Goal: Understand process/instructions: Learn how to perform a task or action

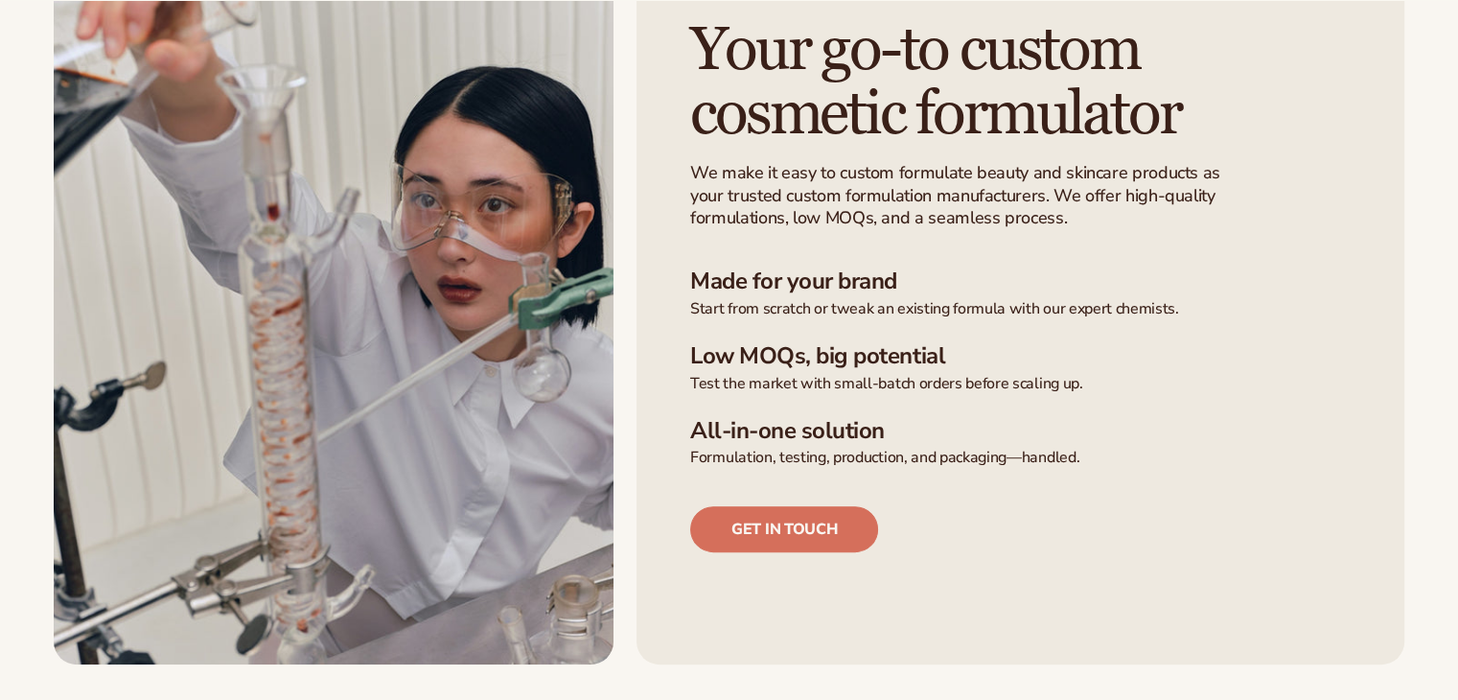
scroll to position [575, 0]
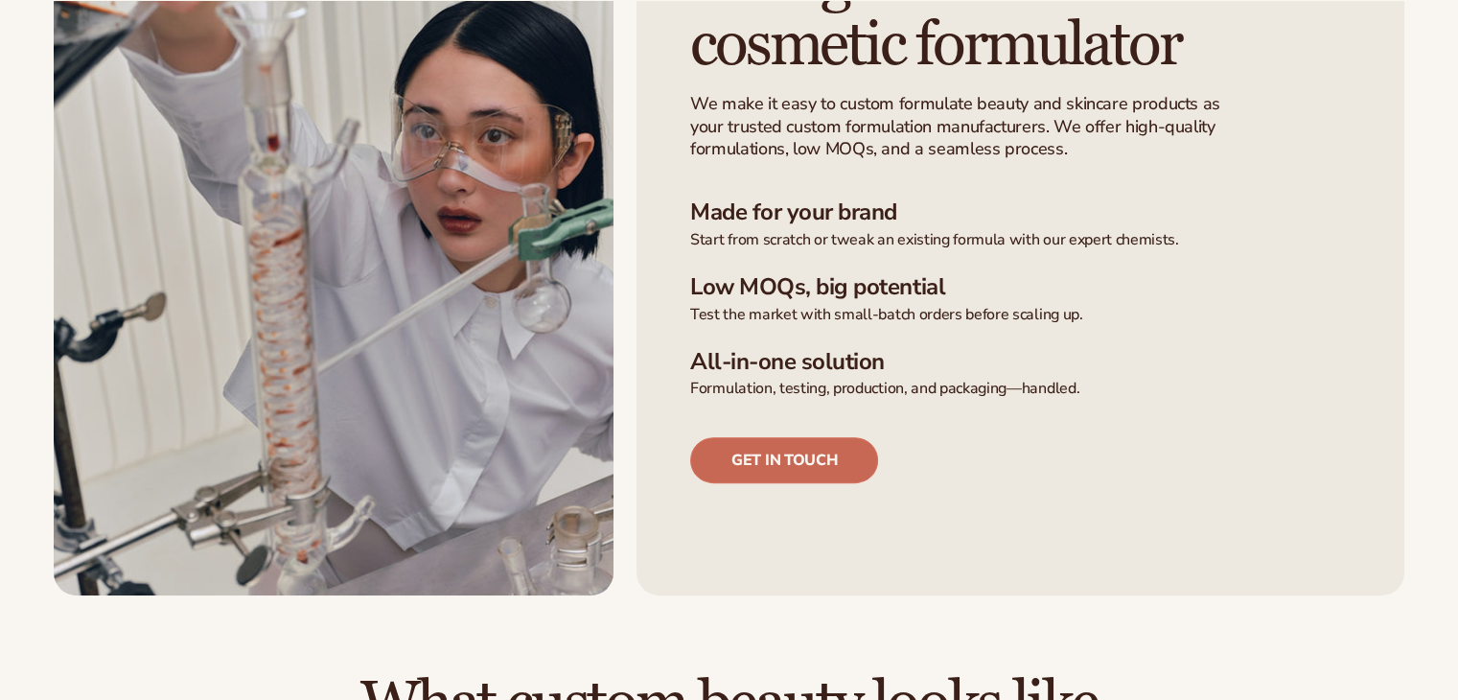
click at [778, 472] on link "Get in touch" at bounding box center [784, 460] width 188 height 46
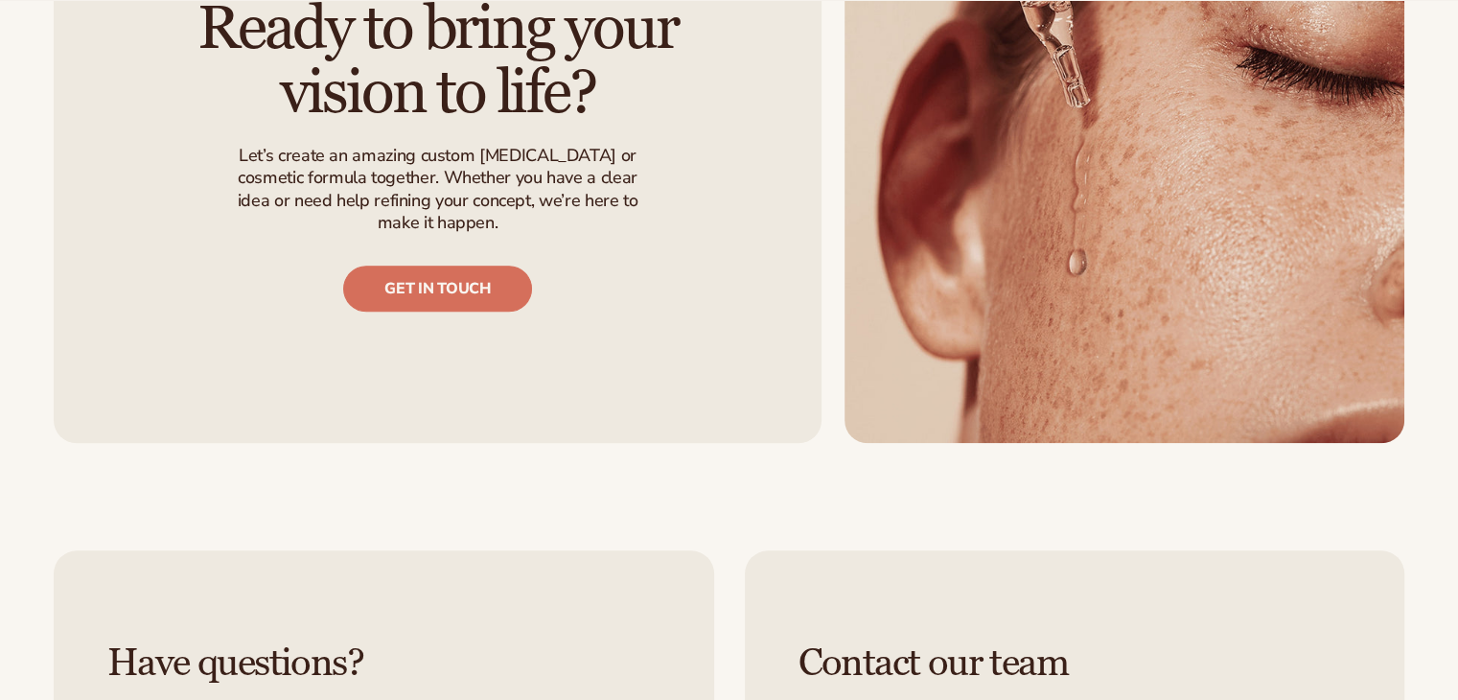
scroll to position [2300, 0]
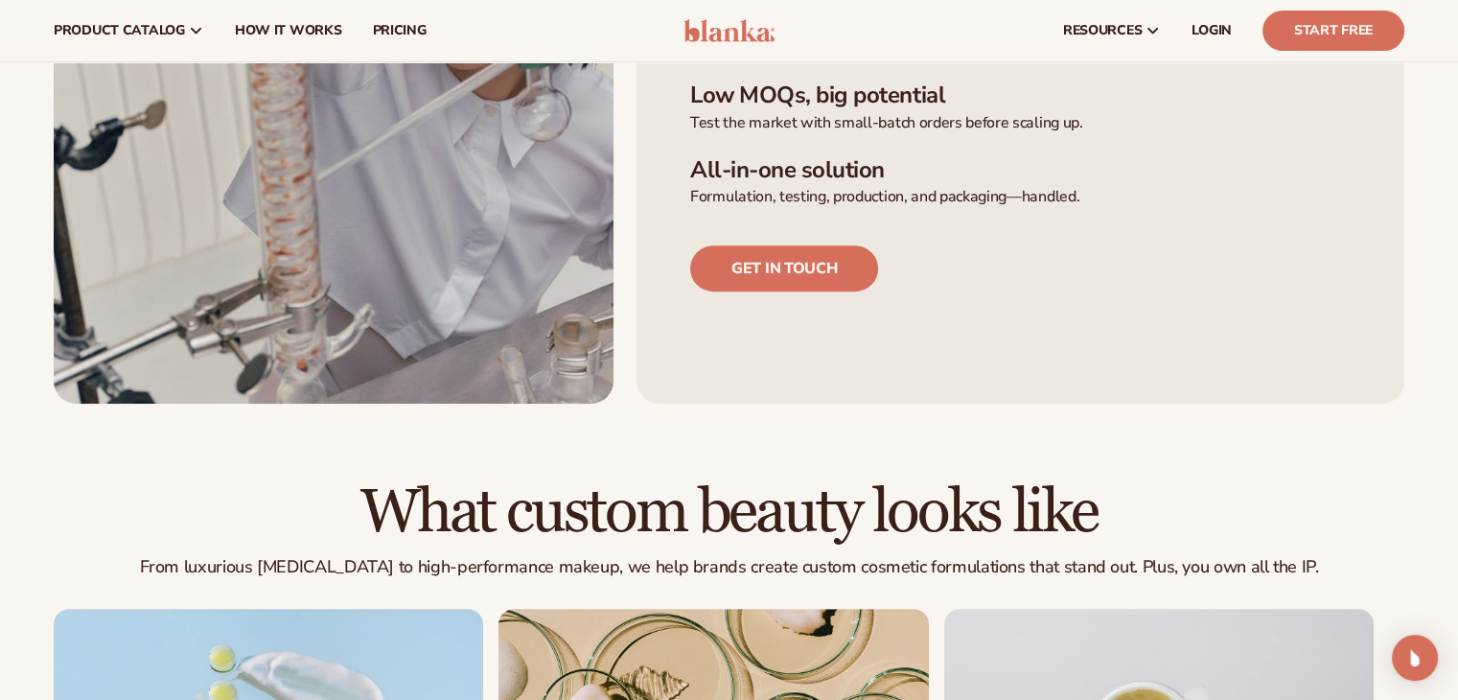
scroll to position [479, 0]
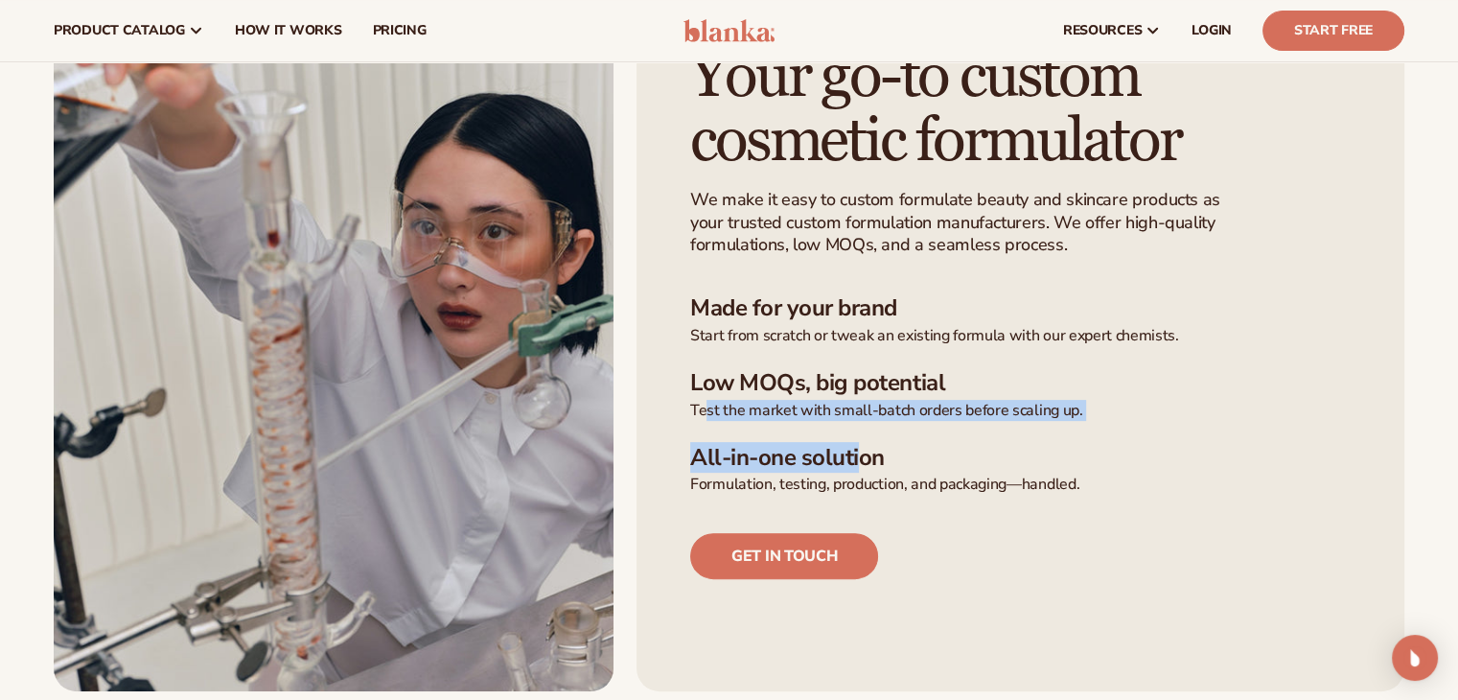
drag, startPoint x: 704, startPoint y: 411, endPoint x: 861, endPoint y: 461, distance: 164.0
click at [861, 461] on ul "Made for your brand Start from scratch or tweak an existing formula with our ex…" at bounding box center [1020, 394] width 660 height 200
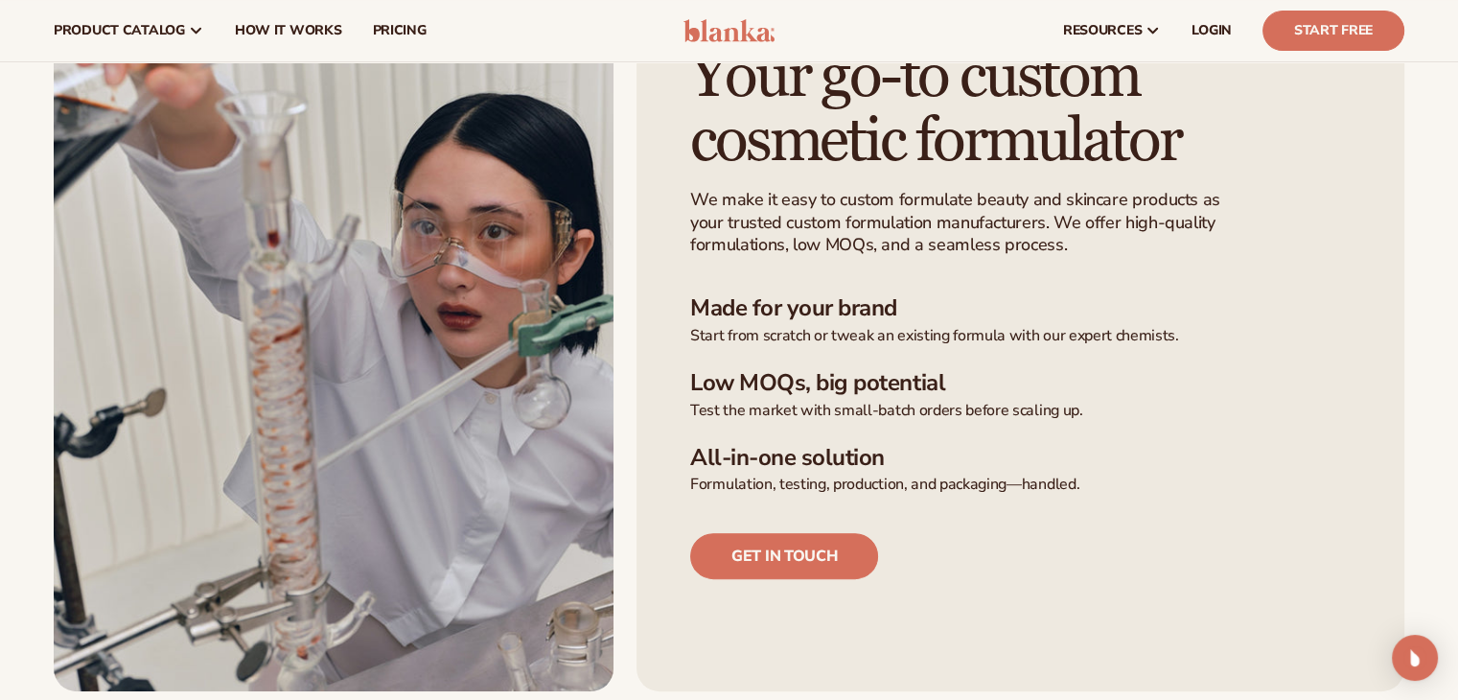
click at [850, 480] on p "Formulation, testing, production, and packaging—handled." at bounding box center [1020, 484] width 660 height 20
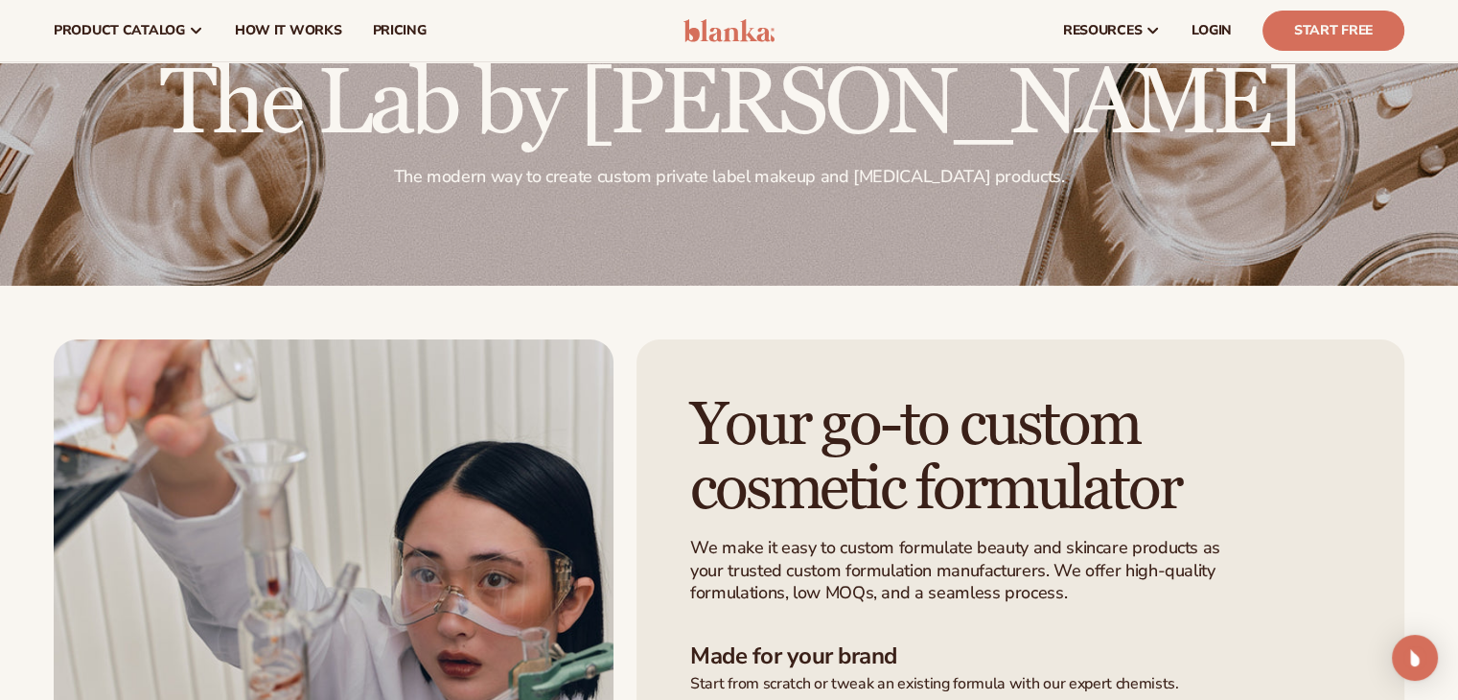
scroll to position [0, 0]
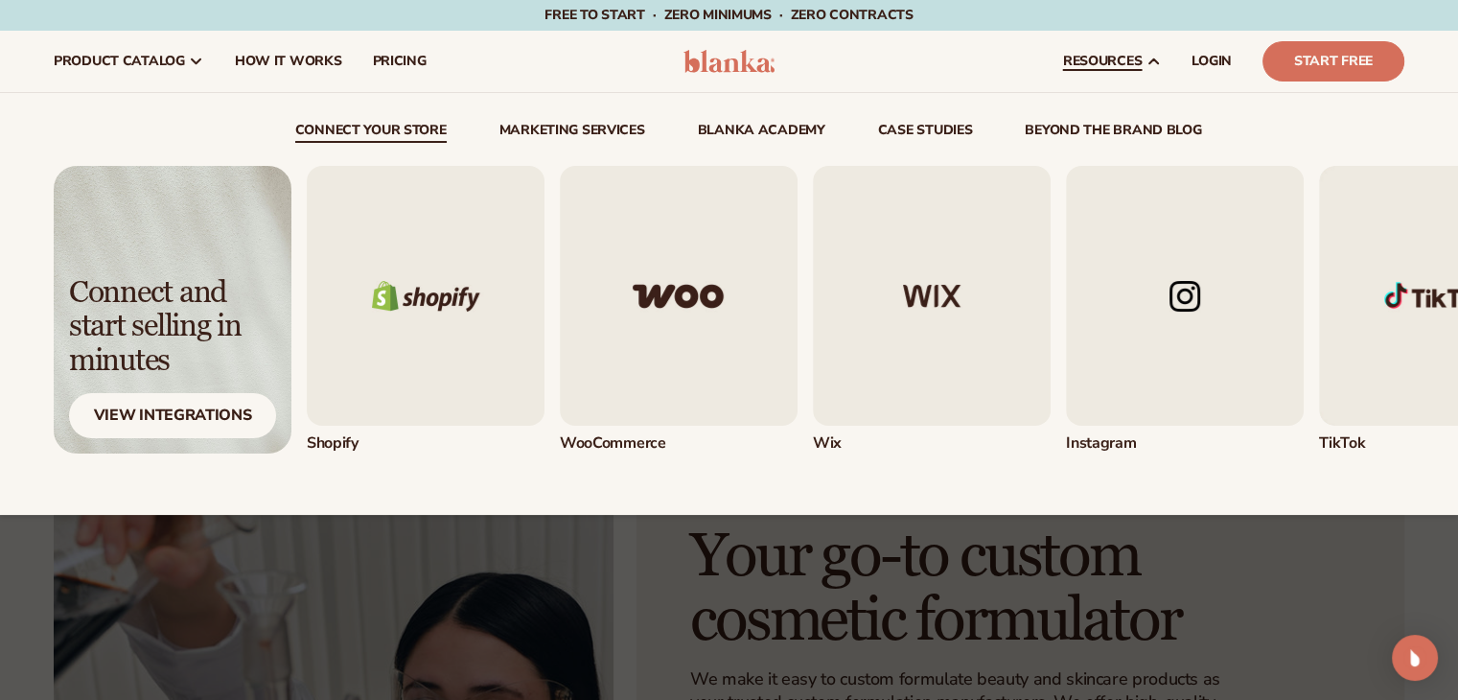
click at [1104, 60] on span "resources" at bounding box center [1102, 61] width 79 height 15
click at [458, 320] on img "1 / 5" at bounding box center [426, 296] width 238 height 260
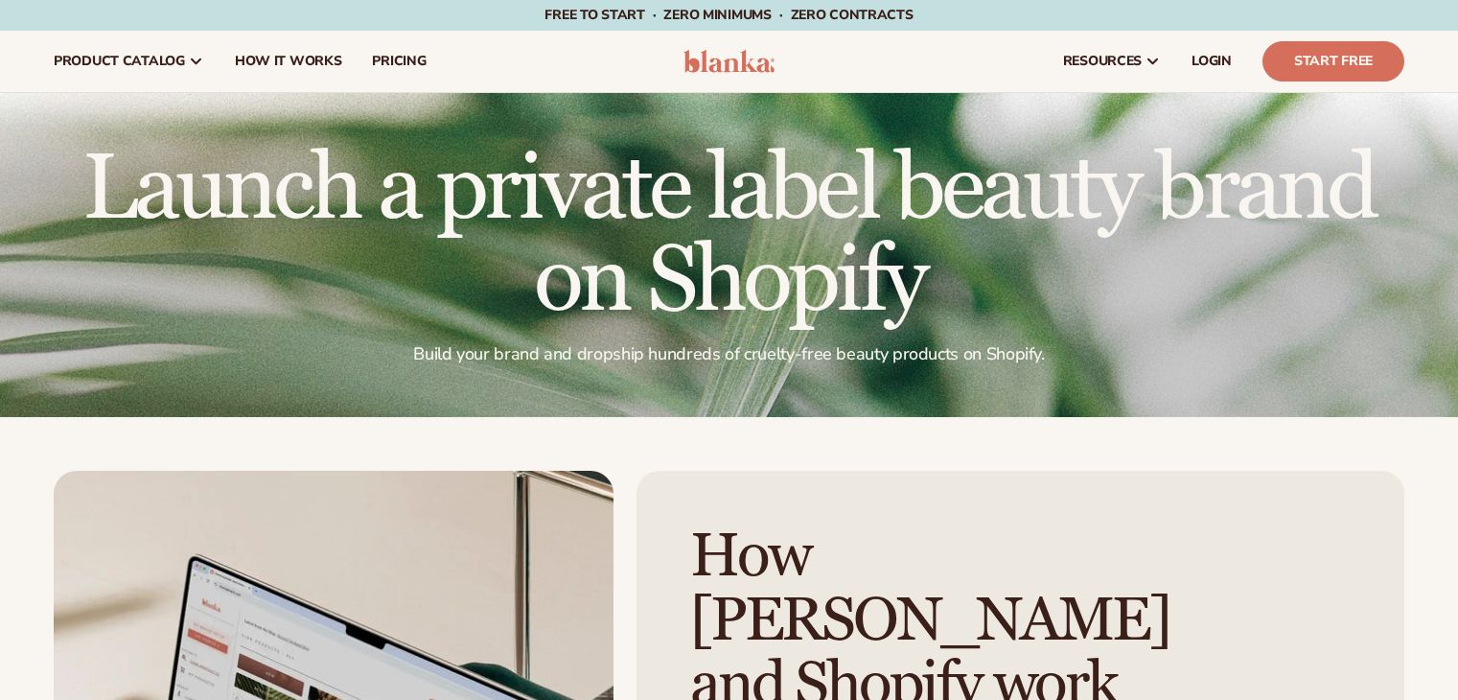
scroll to position [575, 0]
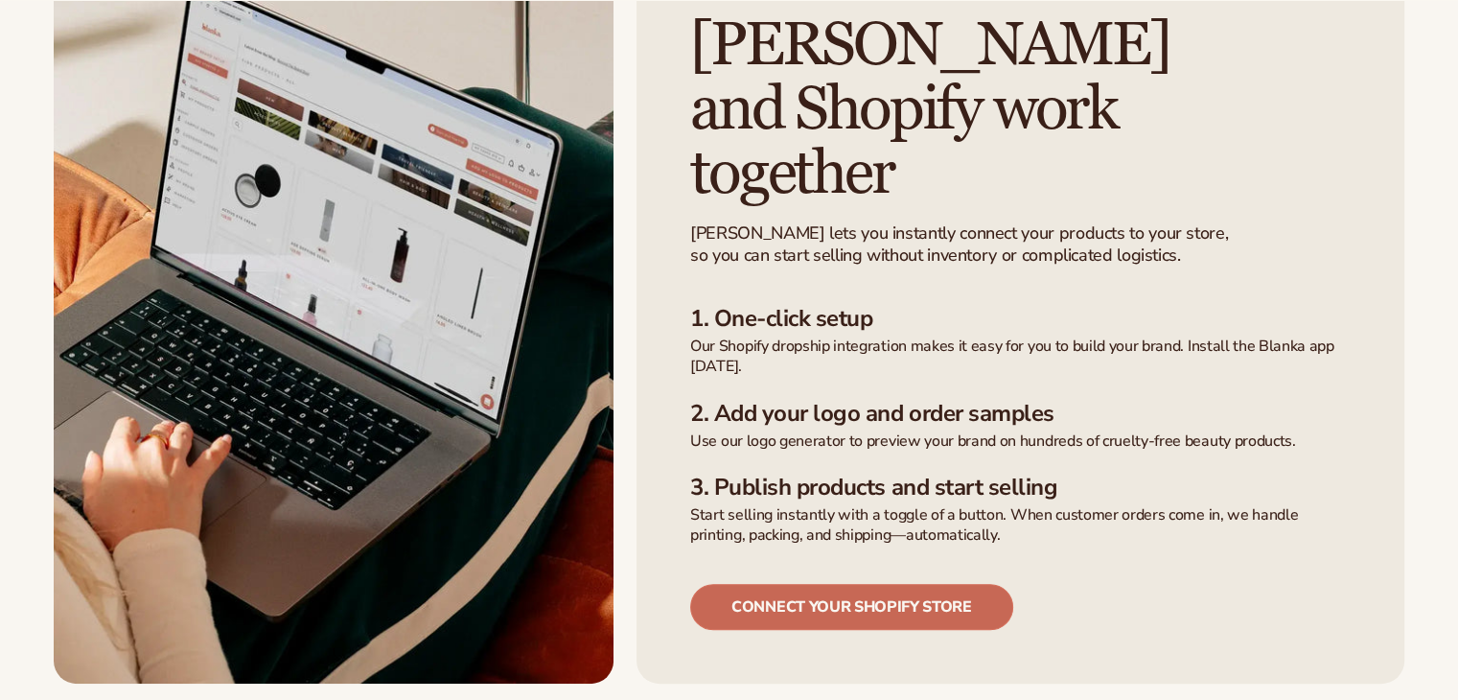
click at [923, 584] on link "Connect your shopify store" at bounding box center [851, 607] width 323 height 46
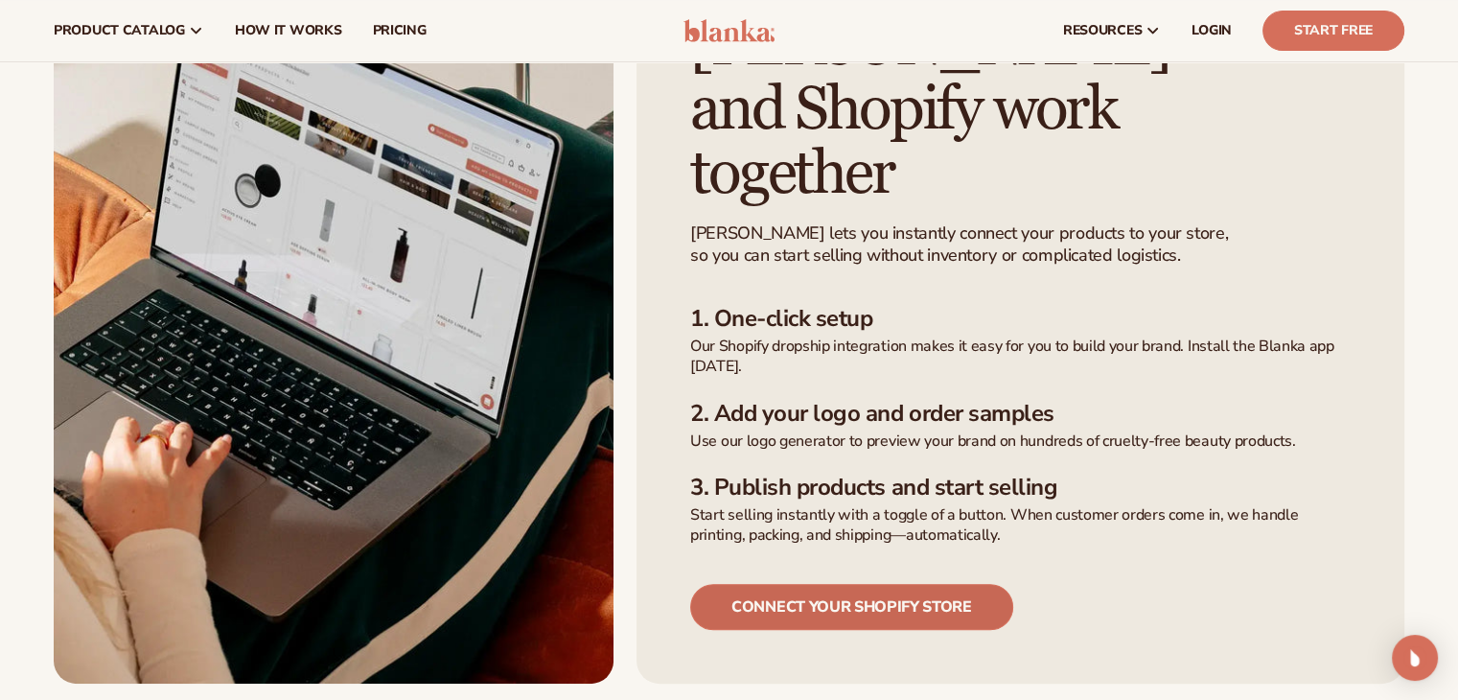
scroll to position [571, 0]
